Goal: Entertainment & Leisure: Consume media (video, audio)

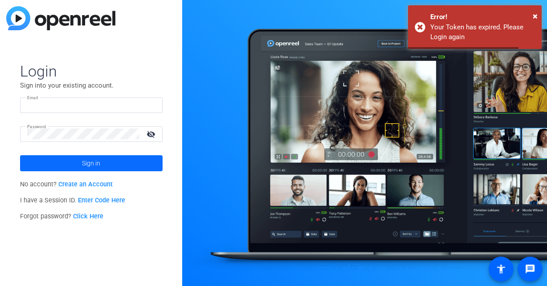
type input "[EMAIL_ADDRESS][DOMAIN_NAME]"
click at [98, 167] on span "Sign in" at bounding box center [91, 163] width 18 height 22
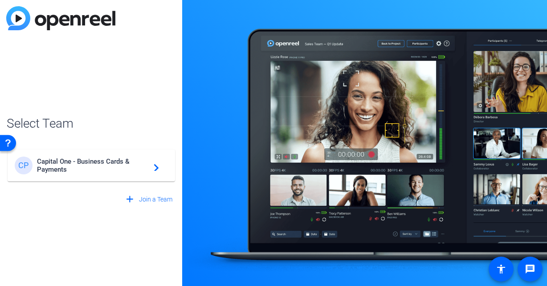
click at [134, 167] on span "Capital One - Business Cards & Payments" at bounding box center [92, 166] width 111 height 16
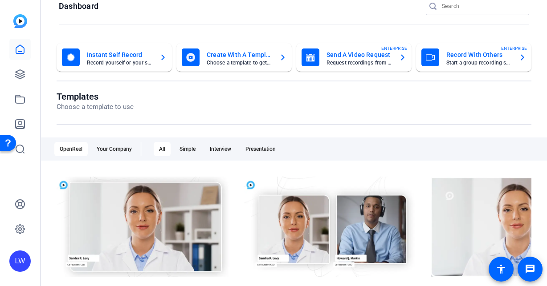
scroll to position [17, 0]
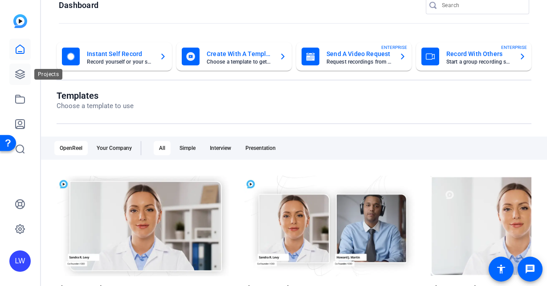
click at [18, 78] on icon at bounding box center [20, 74] width 11 height 11
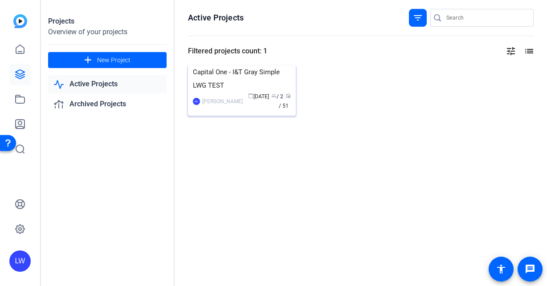
click at [263, 65] on img at bounding box center [242, 65] width 108 height 0
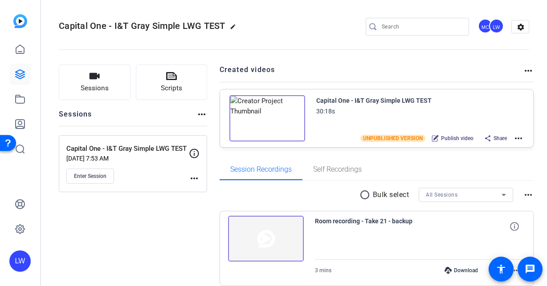
click at [268, 117] on img at bounding box center [267, 118] width 76 height 46
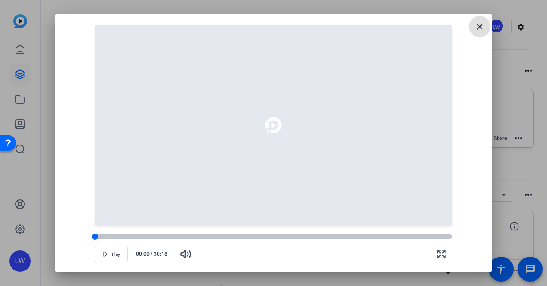
click at [203, 239] on div at bounding box center [273, 237] width 357 height 4
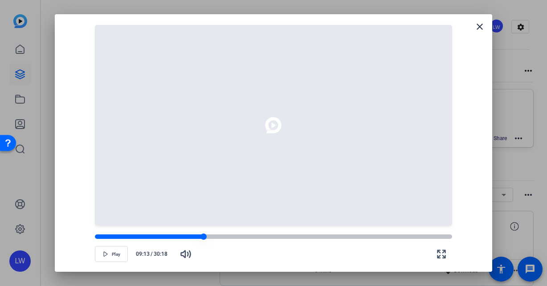
click at [212, 237] on div at bounding box center [273, 237] width 357 height 4
click at [117, 257] on span "Play" at bounding box center [116, 254] width 8 height 5
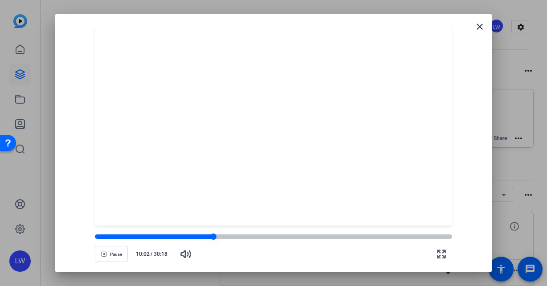
click at [248, 239] on div at bounding box center [273, 237] width 357 height 6
click at [242, 238] on div at bounding box center [171, 237] width 153 height 4
click at [238, 237] on div at bounding box center [168, 237] width 147 height 4
click at [232, 236] on div at bounding box center [166, 237] width 143 height 4
click at [236, 237] on div at bounding box center [273, 237] width 357 height 4
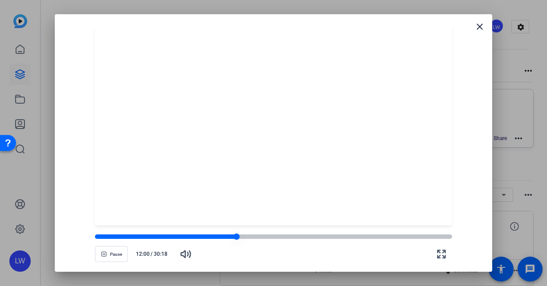
click at [232, 238] on div at bounding box center [166, 237] width 142 height 4
click at [106, 254] on icon "button" at bounding box center [104, 254] width 4 height 4
click at [241, 238] on div at bounding box center [273, 237] width 357 height 4
click at [248, 238] on div at bounding box center [273, 237] width 357 height 4
click at [256, 238] on div at bounding box center [273, 237] width 357 height 4
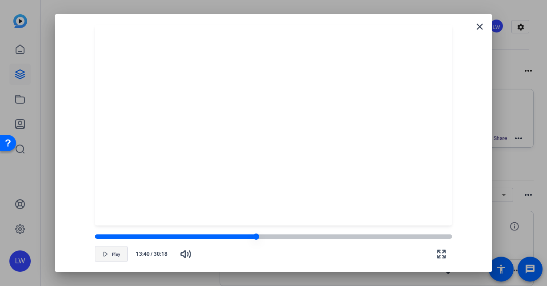
click at [263, 238] on div at bounding box center [273, 237] width 357 height 4
click at [270, 239] on div at bounding box center [273, 237] width 357 height 4
click at [274, 239] on div at bounding box center [273, 237] width 357 height 4
click at [281, 239] on div at bounding box center [273, 237] width 357 height 4
click at [289, 239] on div at bounding box center [273, 237] width 357 height 4
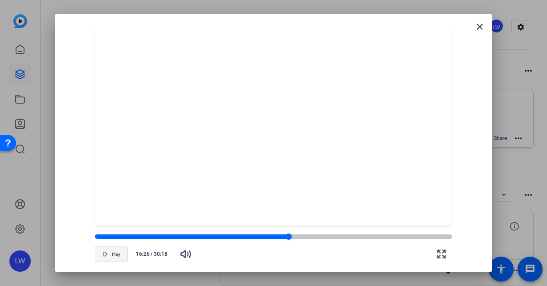
click at [294, 239] on div at bounding box center [273, 237] width 357 height 6
click at [289, 238] on div at bounding box center [194, 237] width 199 height 4
click at [294, 238] on div at bounding box center [273, 237] width 357 height 4
click at [297, 239] on div at bounding box center [273, 237] width 357 height 4
click at [301, 239] on div at bounding box center [273, 237] width 357 height 4
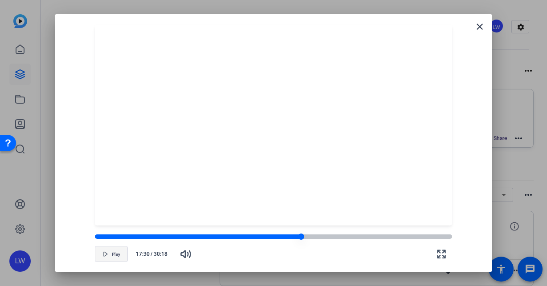
click at [306, 238] on div at bounding box center [273, 237] width 357 height 4
click at [312, 237] on div at bounding box center [273, 237] width 357 height 4
click at [319, 236] on div at bounding box center [273, 237] width 357 height 4
click at [327, 237] on div at bounding box center [273, 237] width 357 height 4
click at [332, 237] on div at bounding box center [273, 237] width 357 height 4
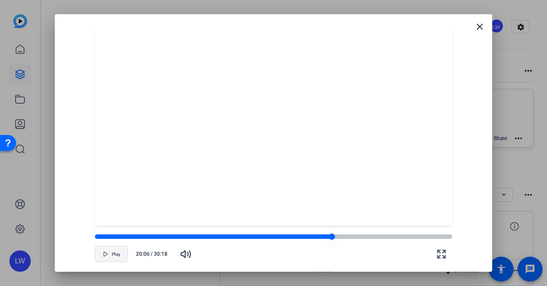
click at [329, 237] on div at bounding box center [332, 237] width 6 height 6
click at [332, 238] on div at bounding box center [329, 237] width 6 height 6
click at [333, 238] on div at bounding box center [332, 237] width 6 height 6
click at [337, 237] on div at bounding box center [273, 237] width 357 height 4
click at [340, 238] on div at bounding box center [337, 237] width 6 height 6
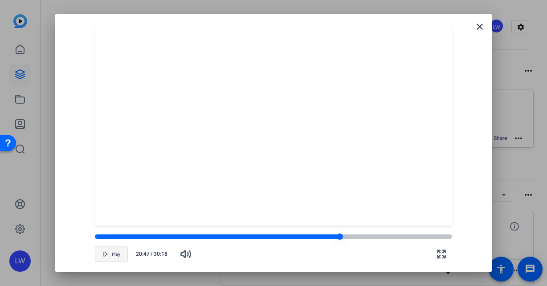
click at [344, 238] on div at bounding box center [273, 237] width 357 height 4
click at [342, 237] on div at bounding box center [344, 237] width 8 height 8
click at [340, 237] on div at bounding box center [342, 237] width 6 height 6
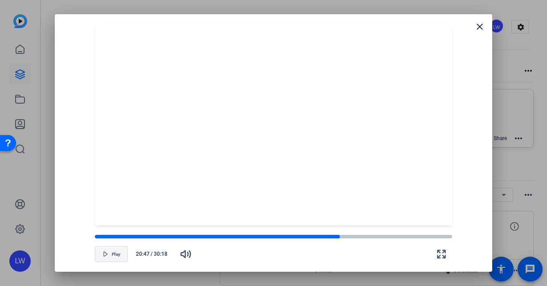
click at [112, 257] on span "button" at bounding box center [111, 254] width 32 height 21
click at [480, 21] on mat-icon "close" at bounding box center [479, 26] width 11 height 11
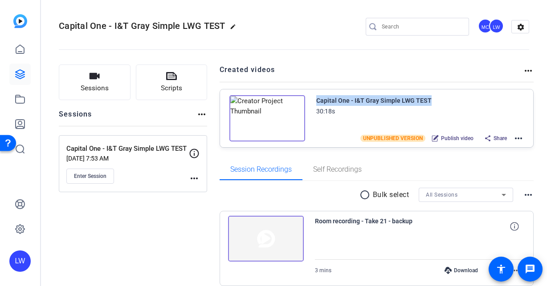
drag, startPoint x: 430, startPoint y: 99, endPoint x: 315, endPoint y: 102, distance: 114.5
click at [315, 102] on div "Capital One - I&T Gray Simple LWG TEST 30:18s UNPUBLISHED VERSION Publish video…" at bounding box center [414, 109] width 219 height 29
copy div "Capital One - I&T Gray Simple LWG TEST"
